Goal: Communication & Community: Answer question/provide support

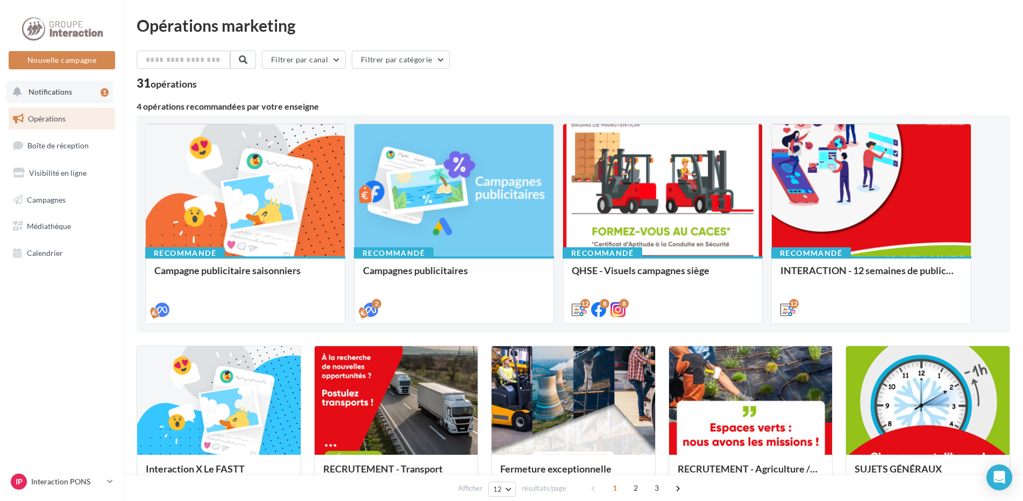
click at [49, 91] on span "Notifications" at bounding box center [51, 91] width 44 height 9
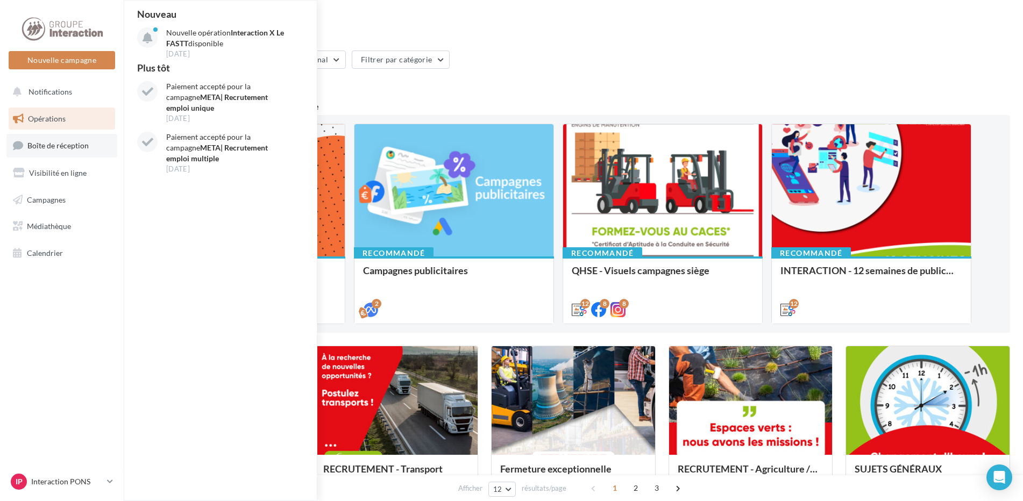
click at [67, 145] on span "Boîte de réception" at bounding box center [57, 145] width 61 height 9
